Goal: Transaction & Acquisition: Purchase product/service

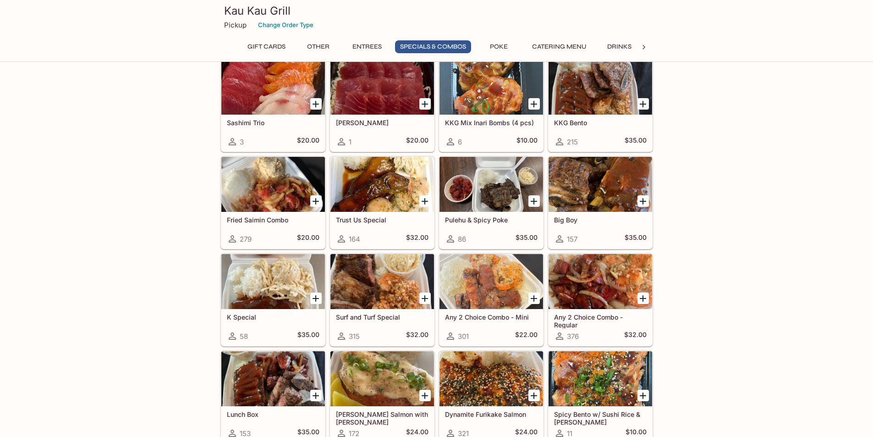
scroll to position [871, 0]
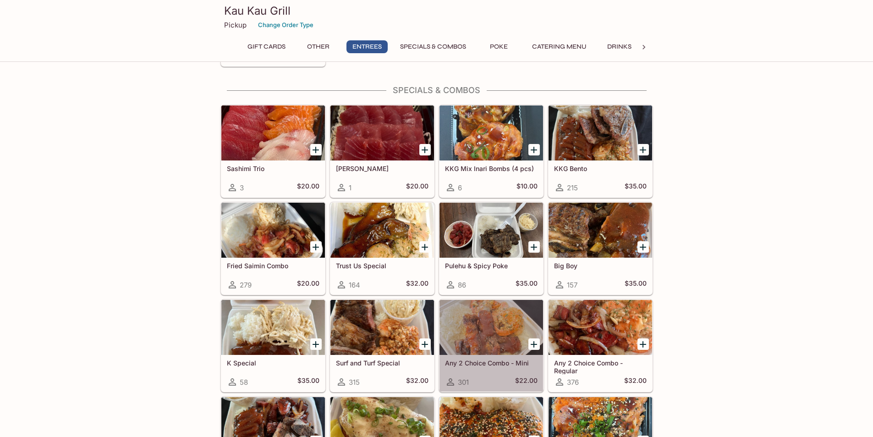
click at [476, 362] on h5 "Any 2 Choice Combo - Mini" at bounding box center [491, 363] width 93 height 8
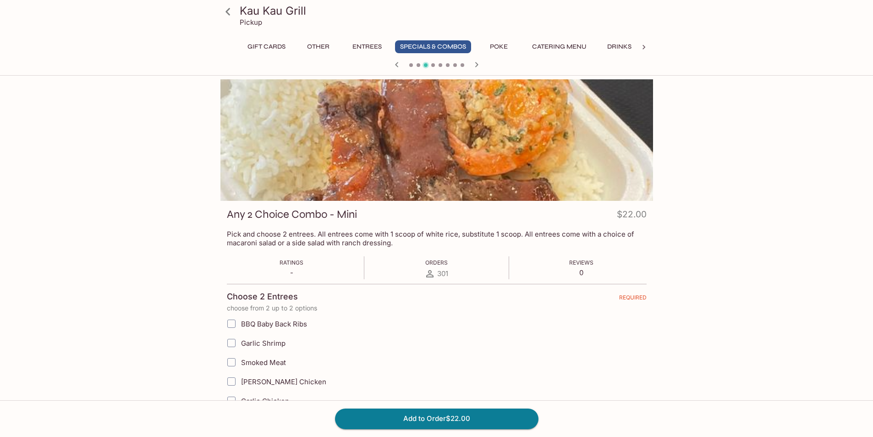
click at [233, 325] on input "BBQ Baby Back Ribs" at bounding box center [231, 323] width 18 height 18
click at [231, 322] on input "BBQ Baby Back Ribs" at bounding box center [231, 323] width 18 height 18
drag, startPoint x: 231, startPoint y: 322, endPoint x: 234, endPoint y: 329, distance: 7.0
click at [231, 322] on input "BBQ Baby Back Ribs" at bounding box center [231, 323] width 18 height 18
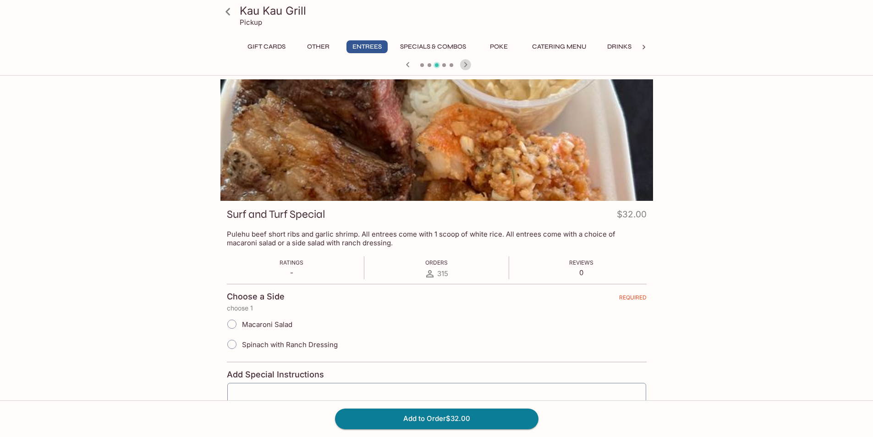
click at [465, 67] on icon "button" at bounding box center [465, 64] width 11 height 11
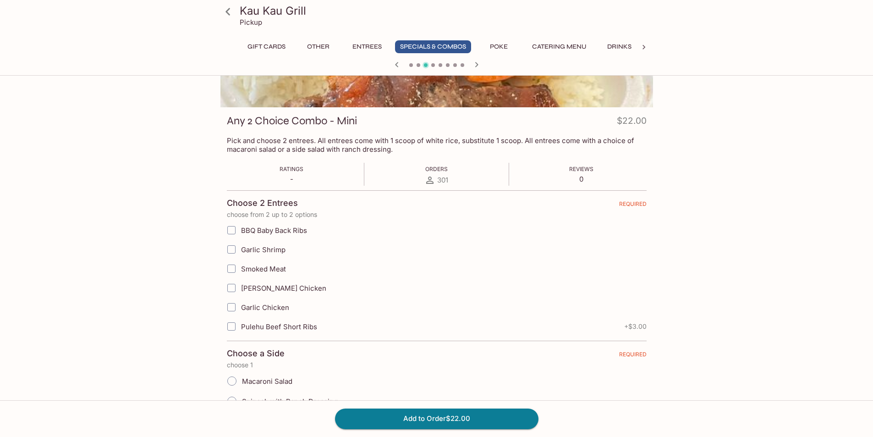
scroll to position [46, 0]
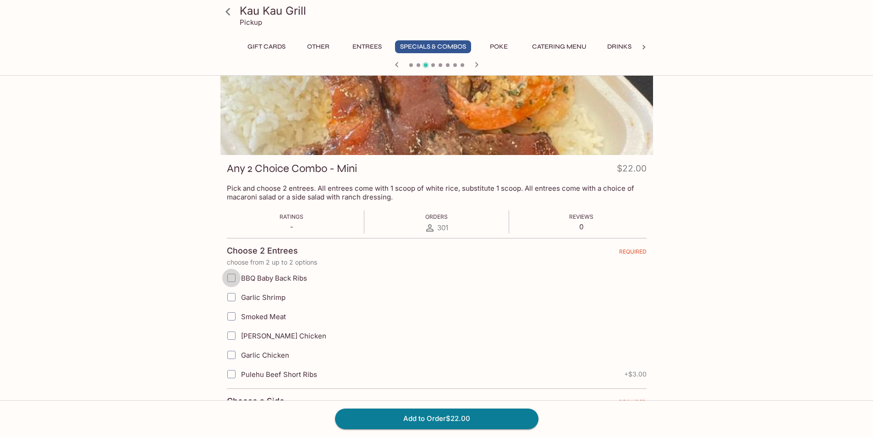
click at [230, 280] on input "BBQ Baby Back Ribs" at bounding box center [231, 278] width 18 height 18
checkbox input "false"
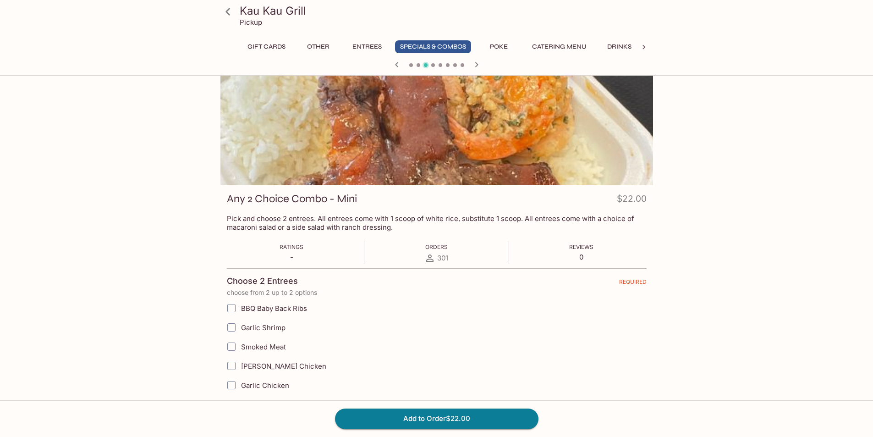
scroll to position [0, 0]
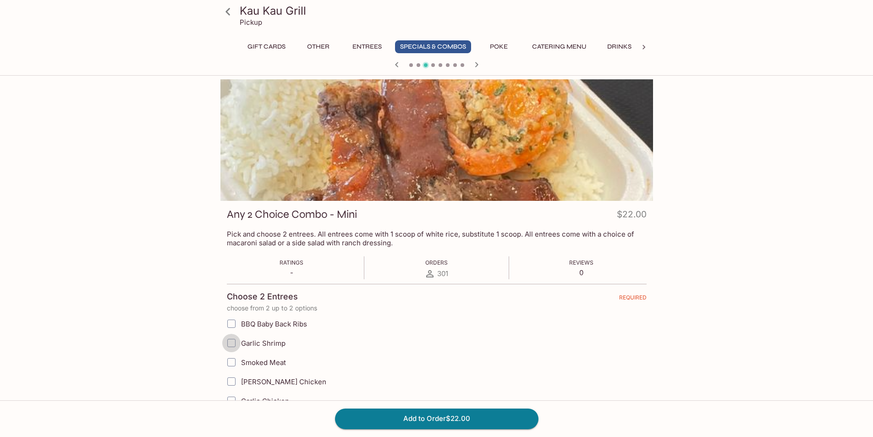
click at [232, 345] on input "Garlic Shrimp" at bounding box center [231, 343] width 18 height 18
checkbox input "true"
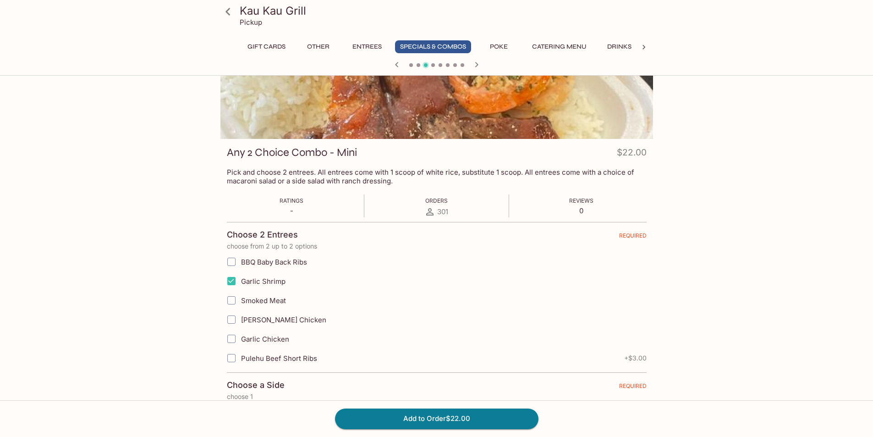
scroll to position [46, 0]
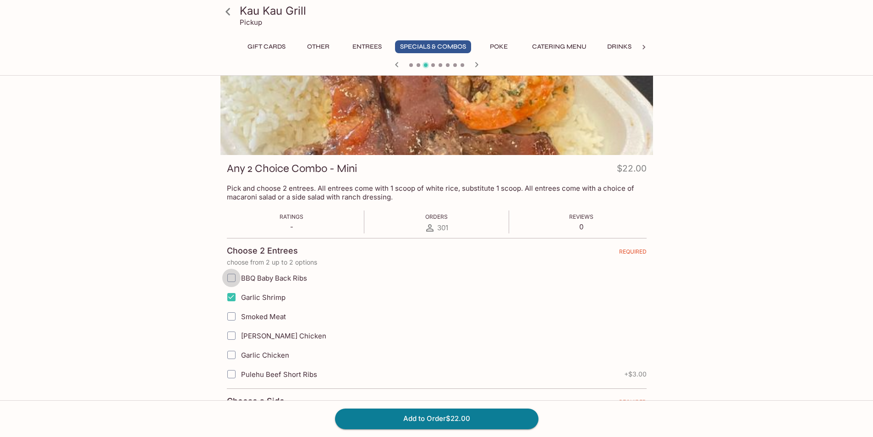
drag, startPoint x: 230, startPoint y: 278, endPoint x: 232, endPoint y: 283, distance: 5.5
click at [231, 279] on input "BBQ Baby Back Ribs" at bounding box center [231, 278] width 18 height 18
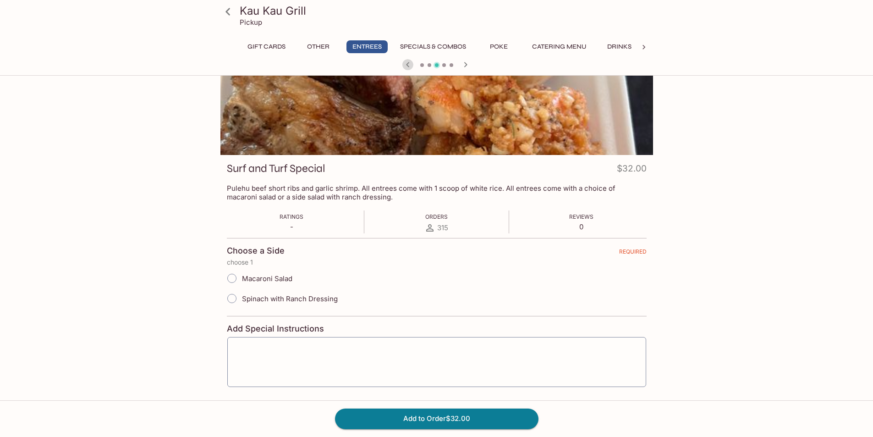
click at [408, 63] on icon "button" at bounding box center [407, 64] width 3 height 5
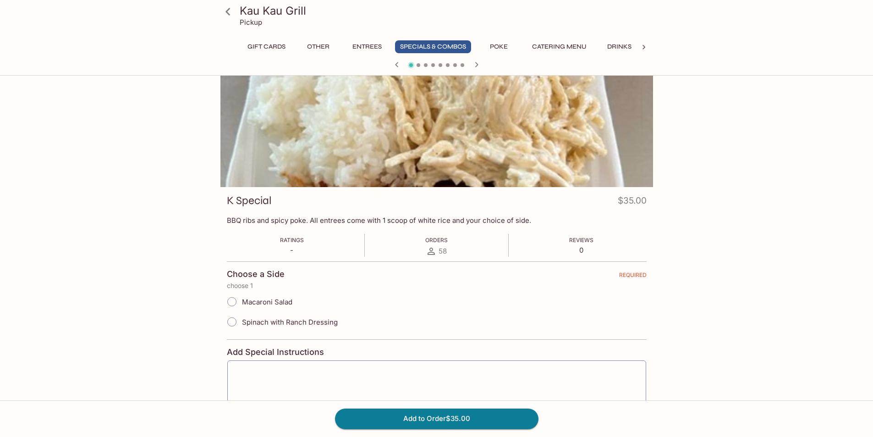
scroll to position [0, 0]
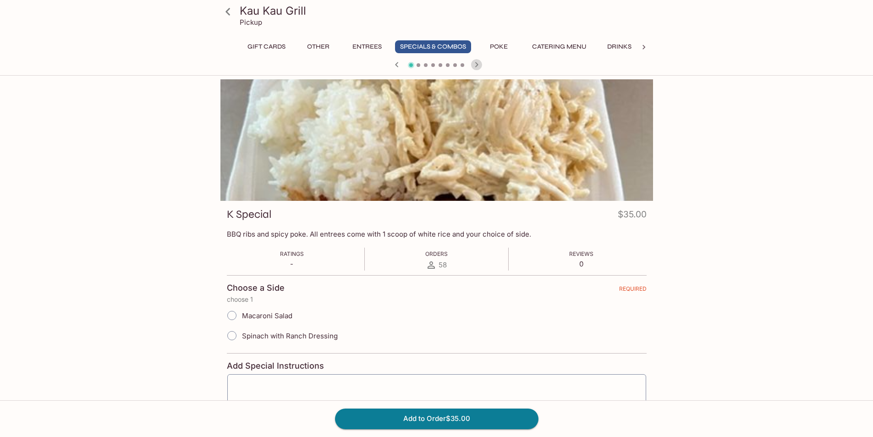
click at [475, 64] on icon "button" at bounding box center [476, 64] width 11 height 11
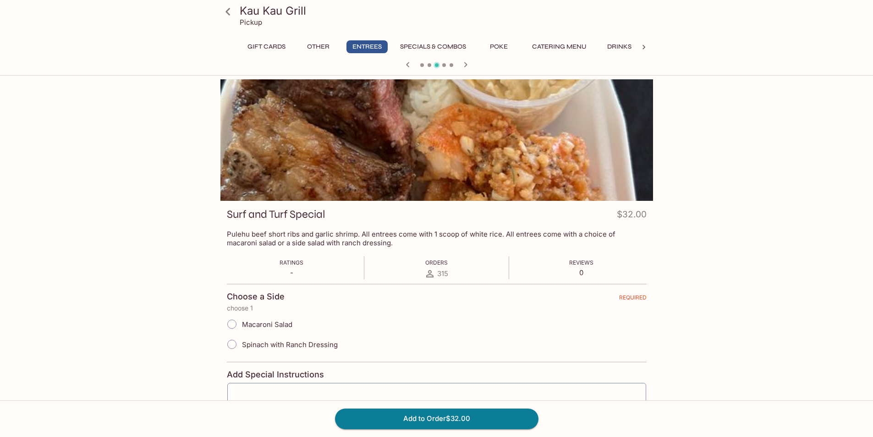
click at [475, 64] on div at bounding box center [437, 66] width 440 height 14
click at [464, 62] on icon "button" at bounding box center [465, 64] width 11 height 11
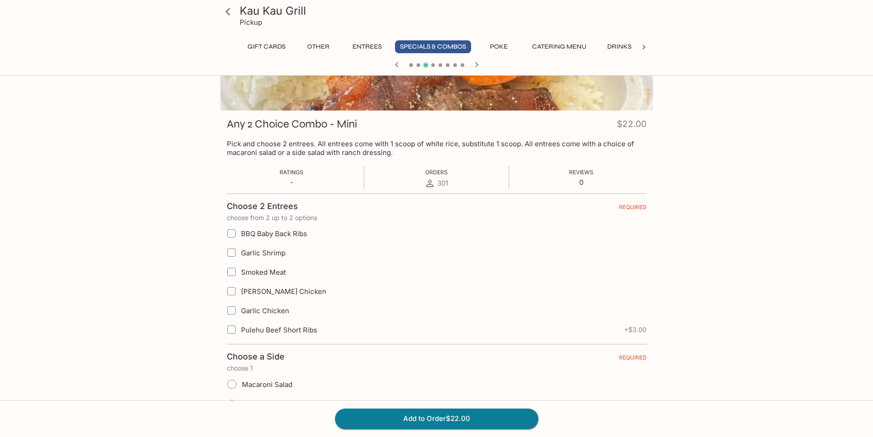
scroll to position [92, 0]
click at [232, 251] on input "Garlic Shrimp" at bounding box center [231, 251] width 18 height 18
checkbox input "true"
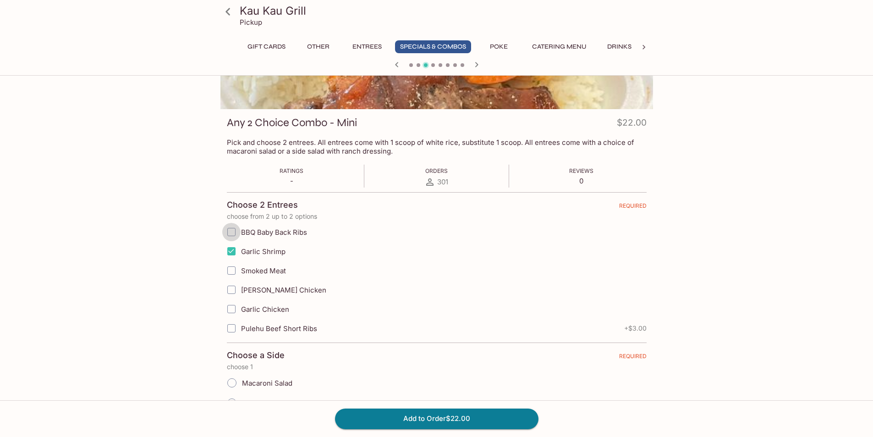
click at [230, 232] on input "BBQ Baby Back Ribs" at bounding box center [231, 232] width 18 height 18
checkbox input "true"
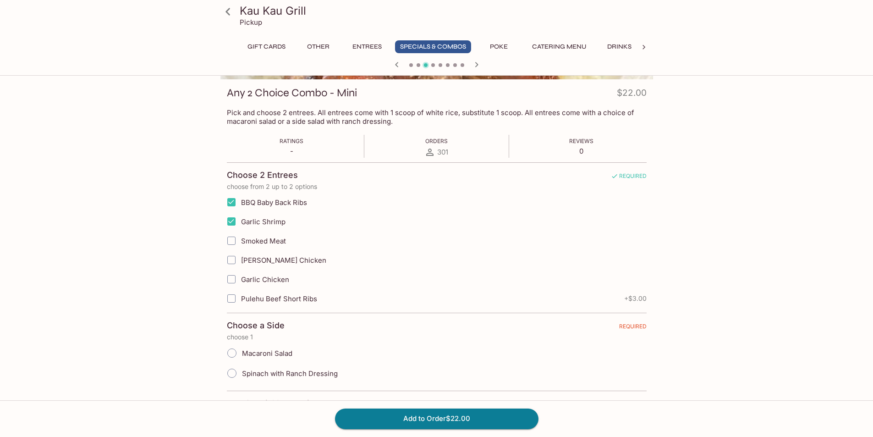
scroll to position [138, 0]
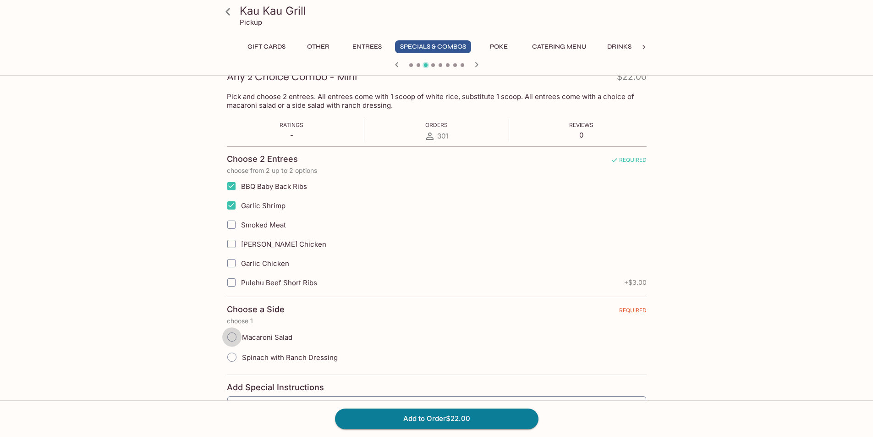
click at [232, 336] on input "Macaroni Salad" at bounding box center [231, 336] width 19 height 19
radio input "true"
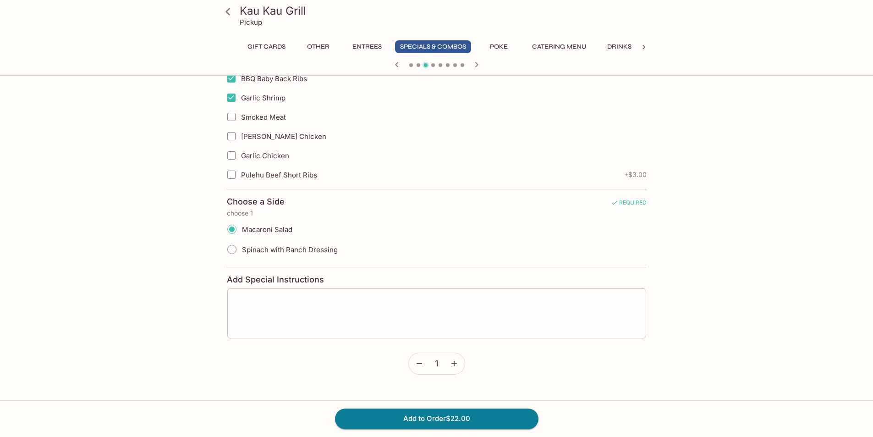
scroll to position [252, 0]
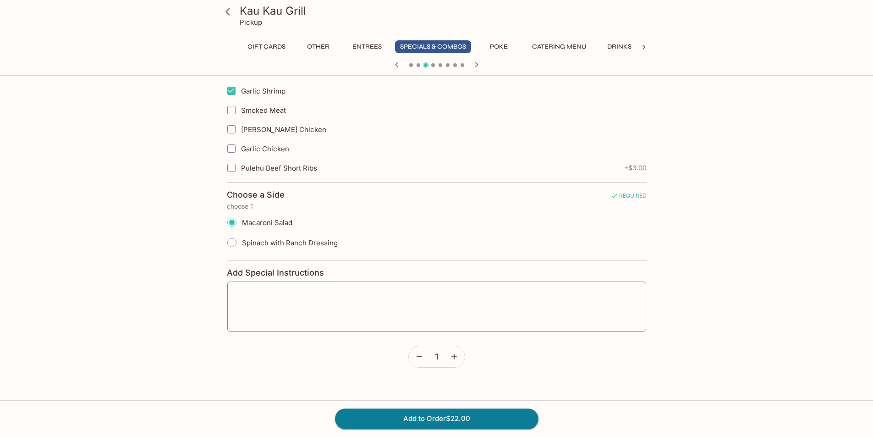
click at [453, 357] on icon "button" at bounding box center [454, 357] width 6 height 6
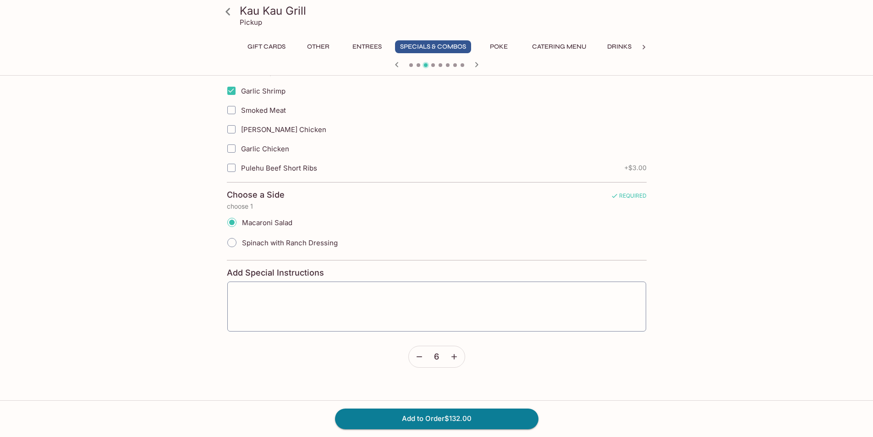
click at [453, 357] on icon "button" at bounding box center [454, 357] width 6 height 6
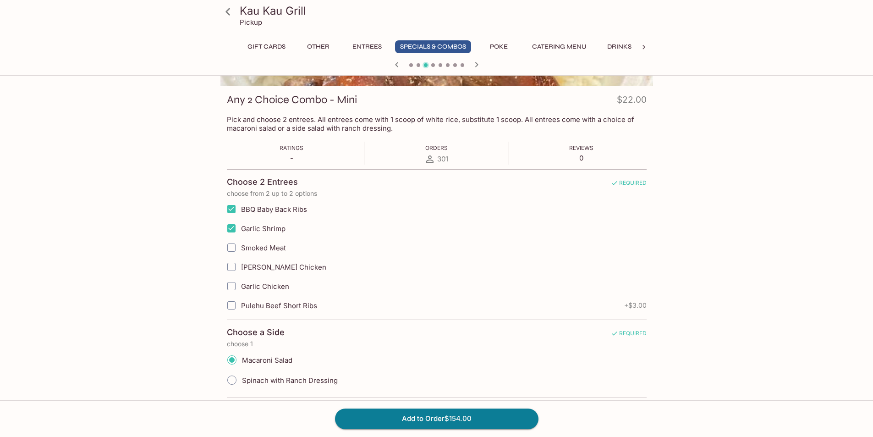
scroll to position [69, 0]
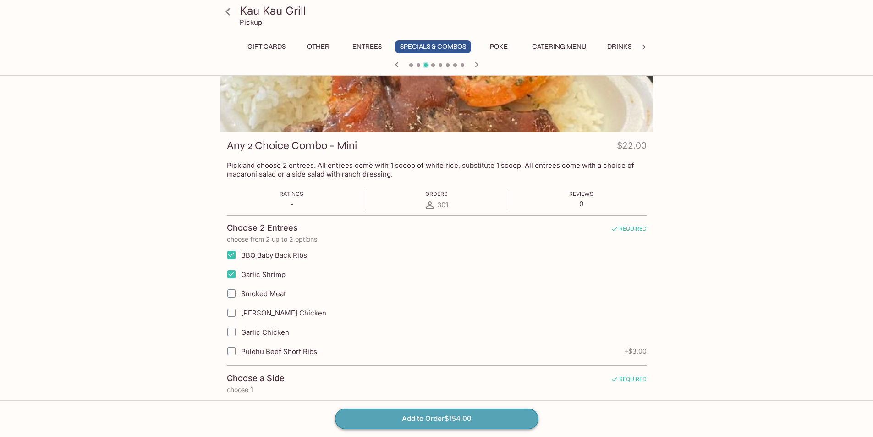
click at [437, 419] on button "Add to Order $154.00" at bounding box center [437, 418] width 204 height 20
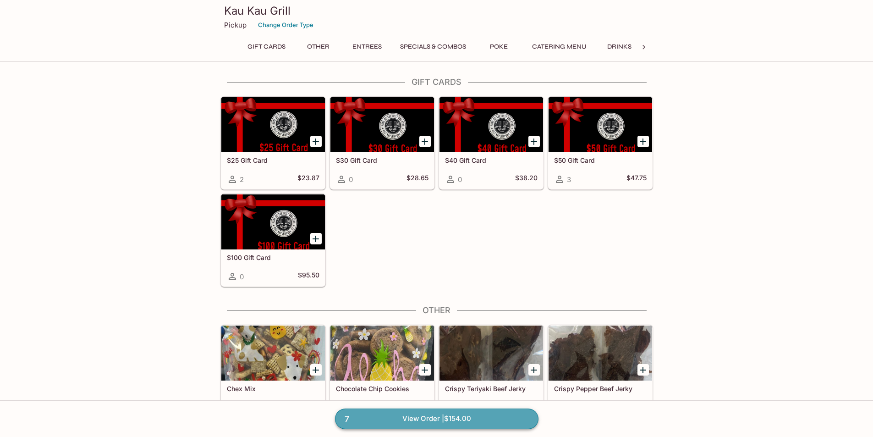
click at [439, 418] on link "7 View Order | $154.00" at bounding box center [437, 418] width 204 height 20
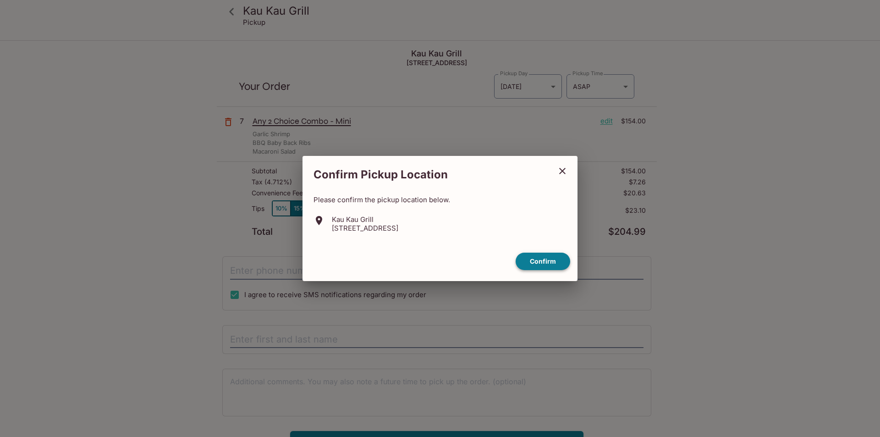
click at [530, 261] on button "Confirm" at bounding box center [543, 262] width 55 height 18
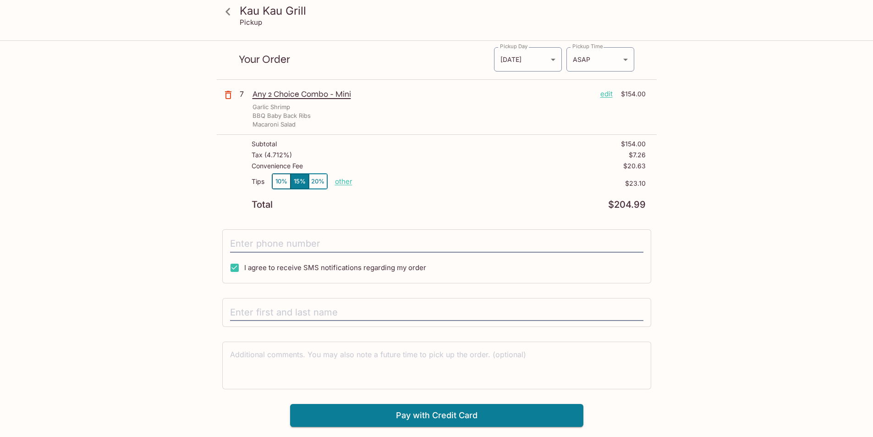
scroll to position [41, 0]
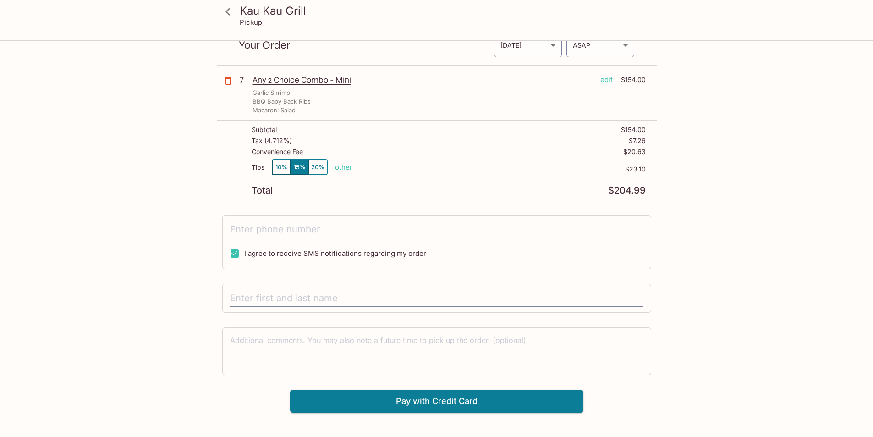
drag, startPoint x: 408, startPoint y: 399, endPoint x: 409, endPoint y: 309, distance: 90.3
click at [409, 309] on div "Kau Kau Grill [STREET_ADDRESS] Your Order Pickup Day [DATE] [DATE] Pickup Day P…" at bounding box center [437, 206] width 440 height 413
click at [352, 226] on input "tel" at bounding box center [436, 229] width 413 height 17
type input "[PHONE_NUMBER]"
click at [341, 298] on input "text" at bounding box center [436, 298] width 413 height 17
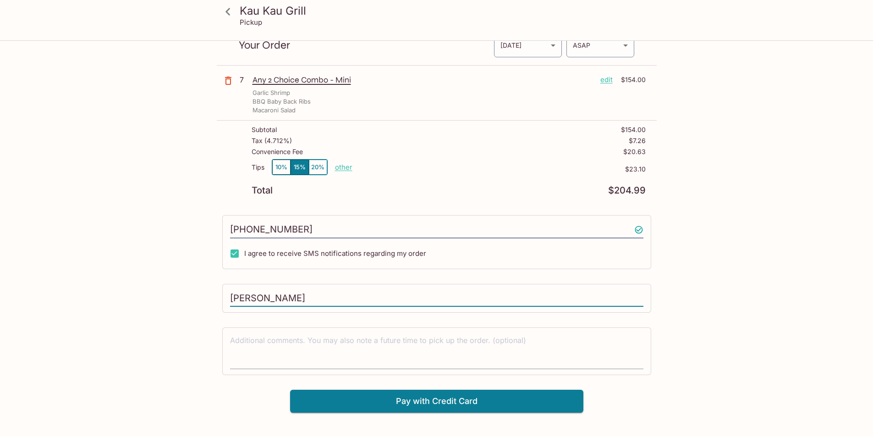
type input "[PERSON_NAME]"
click at [347, 353] on textarea at bounding box center [436, 351] width 413 height 32
type textarea "Please bag orders in 3 bags - 3-2-2. Mahalo!"
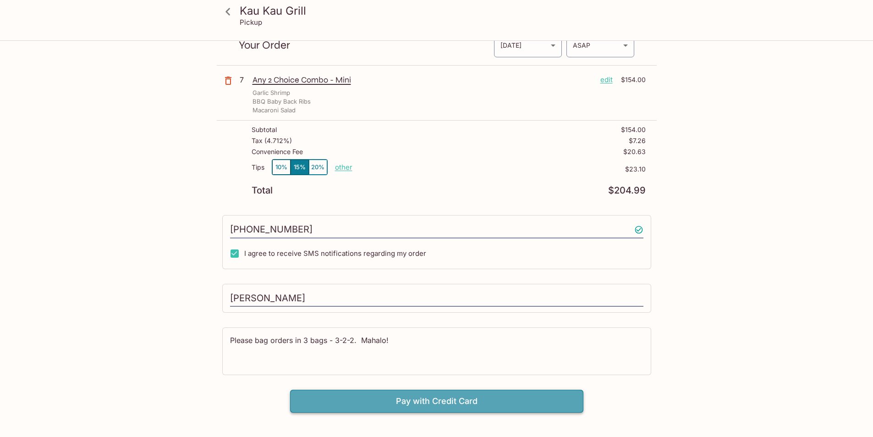
click at [418, 397] on button "Pay with Credit Card" at bounding box center [436, 401] width 293 height 23
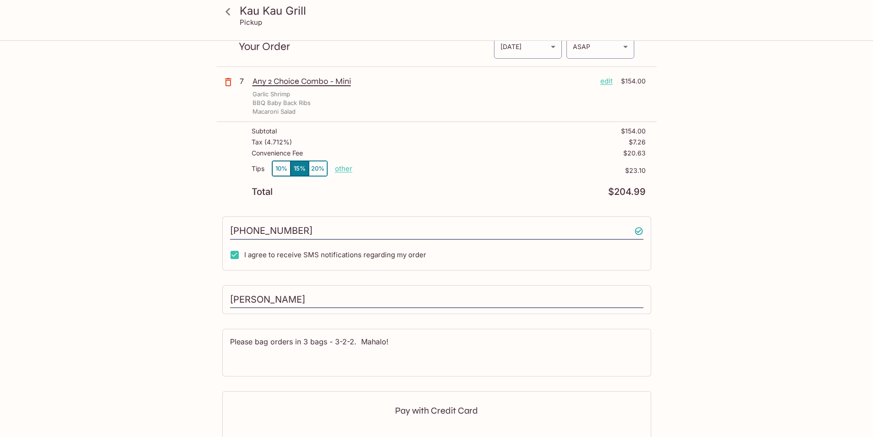
scroll to position [17, 0]
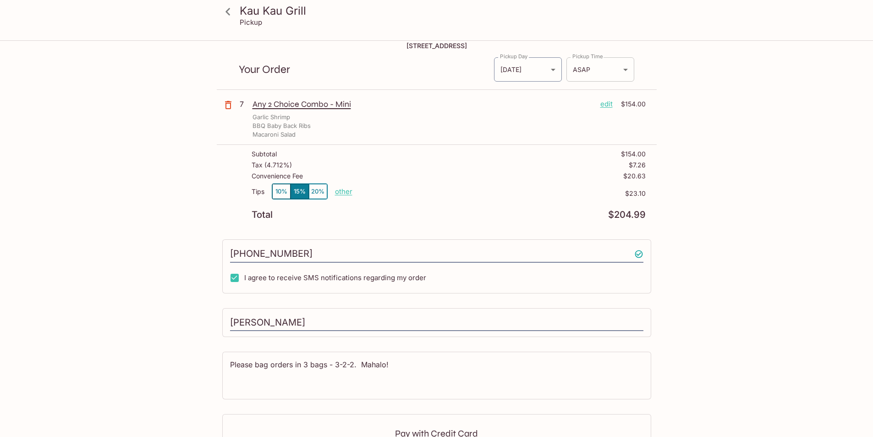
click at [625, 69] on body "Kau Kau Grill Pickup Kau Kau Grill [STREET_ADDRESS] Your Order Pickup Day [DATE…" at bounding box center [436, 242] width 873 height 437
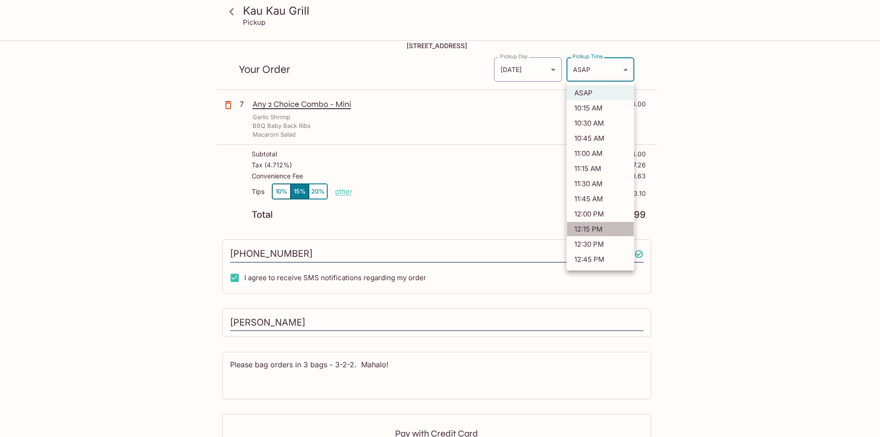
click at [590, 230] on li "12:15 PM" at bounding box center [601, 228] width 68 height 15
type input "[DATE]T22:15:06.000000Z"
click at [625, 68] on body "Kau Kau Grill Pickup Kau Kau Grill [STREET_ADDRESS] Your Order Pickup Day [DATE…" at bounding box center [440, 242] width 880 height 437
click at [700, 153] on div at bounding box center [440, 218] width 880 height 437
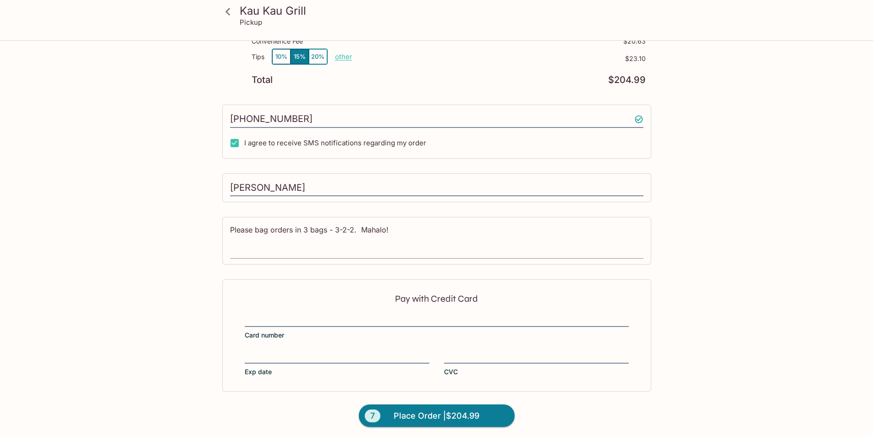
scroll to position [154, 0]
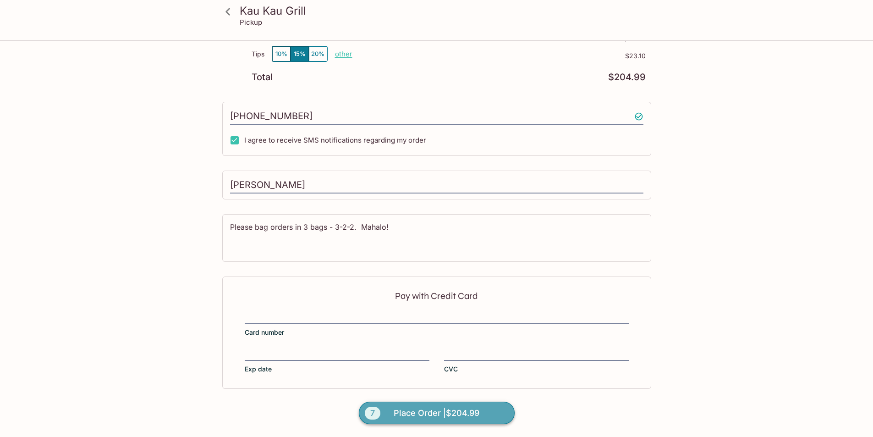
click at [436, 413] on span "Place Order | $204.99" at bounding box center [437, 413] width 86 height 15
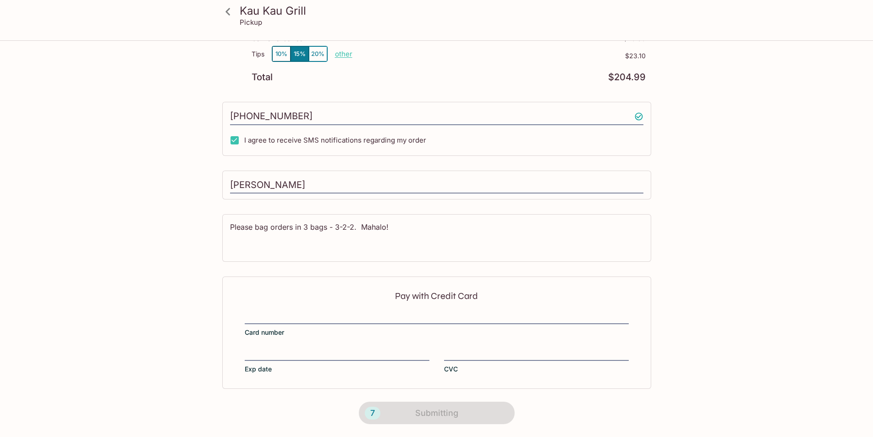
scroll to position [96, 0]
